Goal: Find specific page/section: Find specific page/section

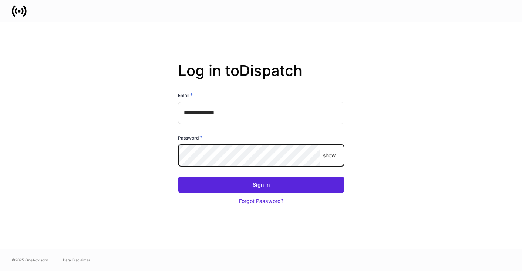
click at [0, 270] on com-1password-button at bounding box center [0, 271] width 0 height 0
click at [254, 114] on input "**********" at bounding box center [261, 113] width 166 height 22
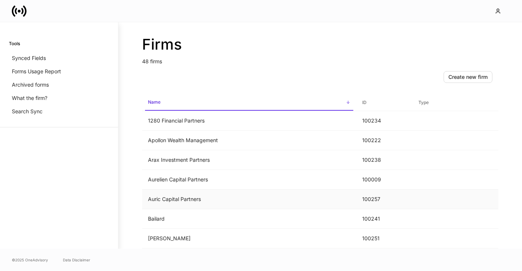
click at [199, 202] on td "Auric Capital Partners" at bounding box center [249, 199] width 214 height 20
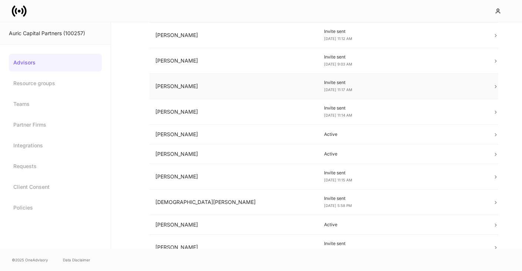
scroll to position [182, 0]
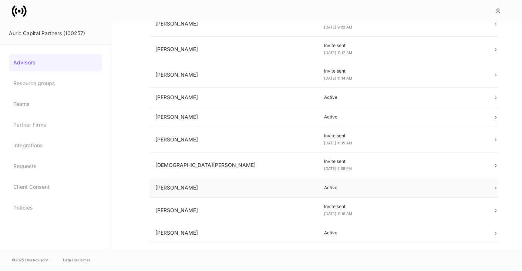
click at [208, 194] on td "Lauren Faltys" at bounding box center [233, 188] width 169 height 20
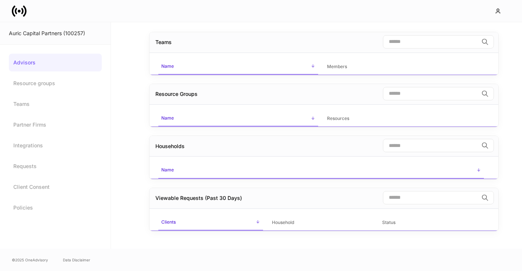
scroll to position [36, 0]
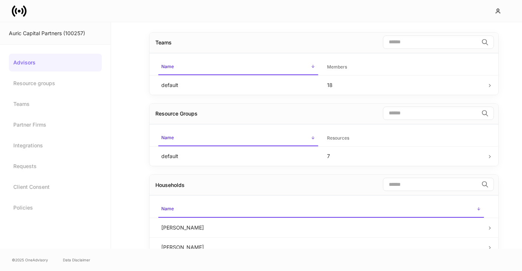
click at [72, 34] on div "Auric Capital Partners (100257)" at bounding box center [55, 33] width 93 height 7
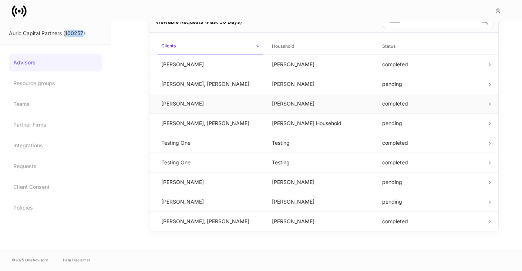
scroll to position [388, 0]
